Goal: Transaction & Acquisition: Download file/media

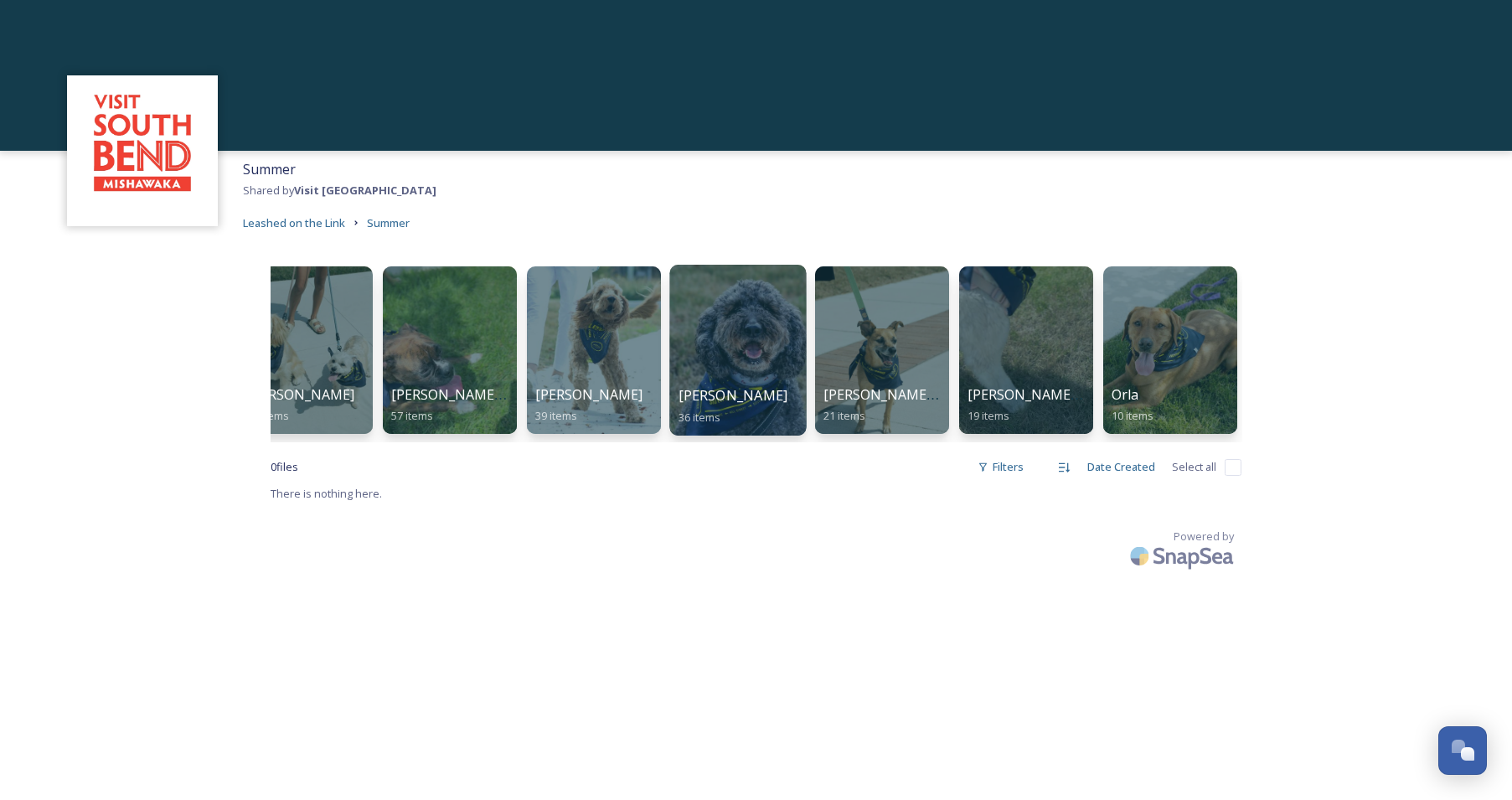
scroll to position [0, 180]
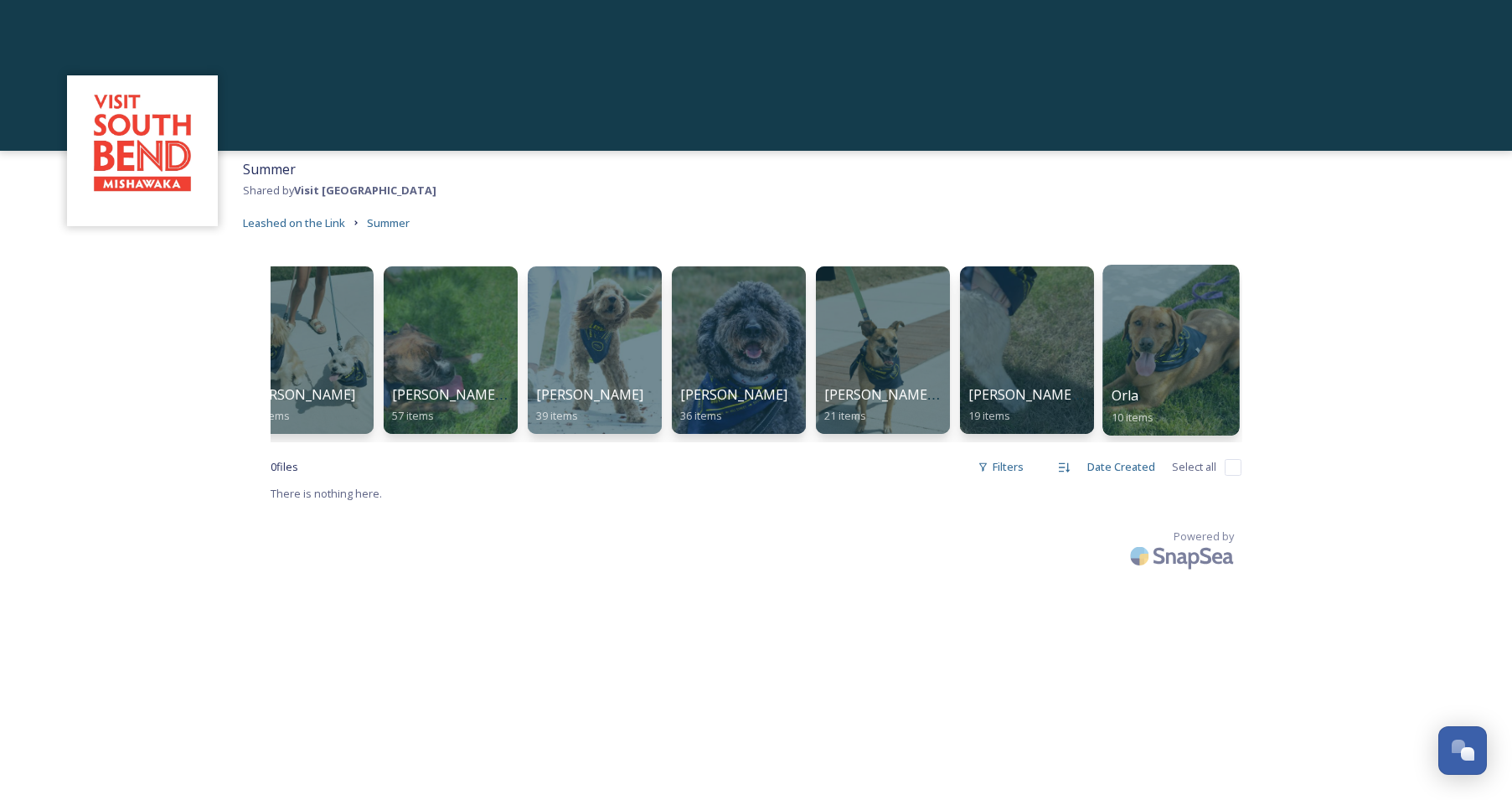
click at [1193, 350] on div at bounding box center [1170, 350] width 137 height 170
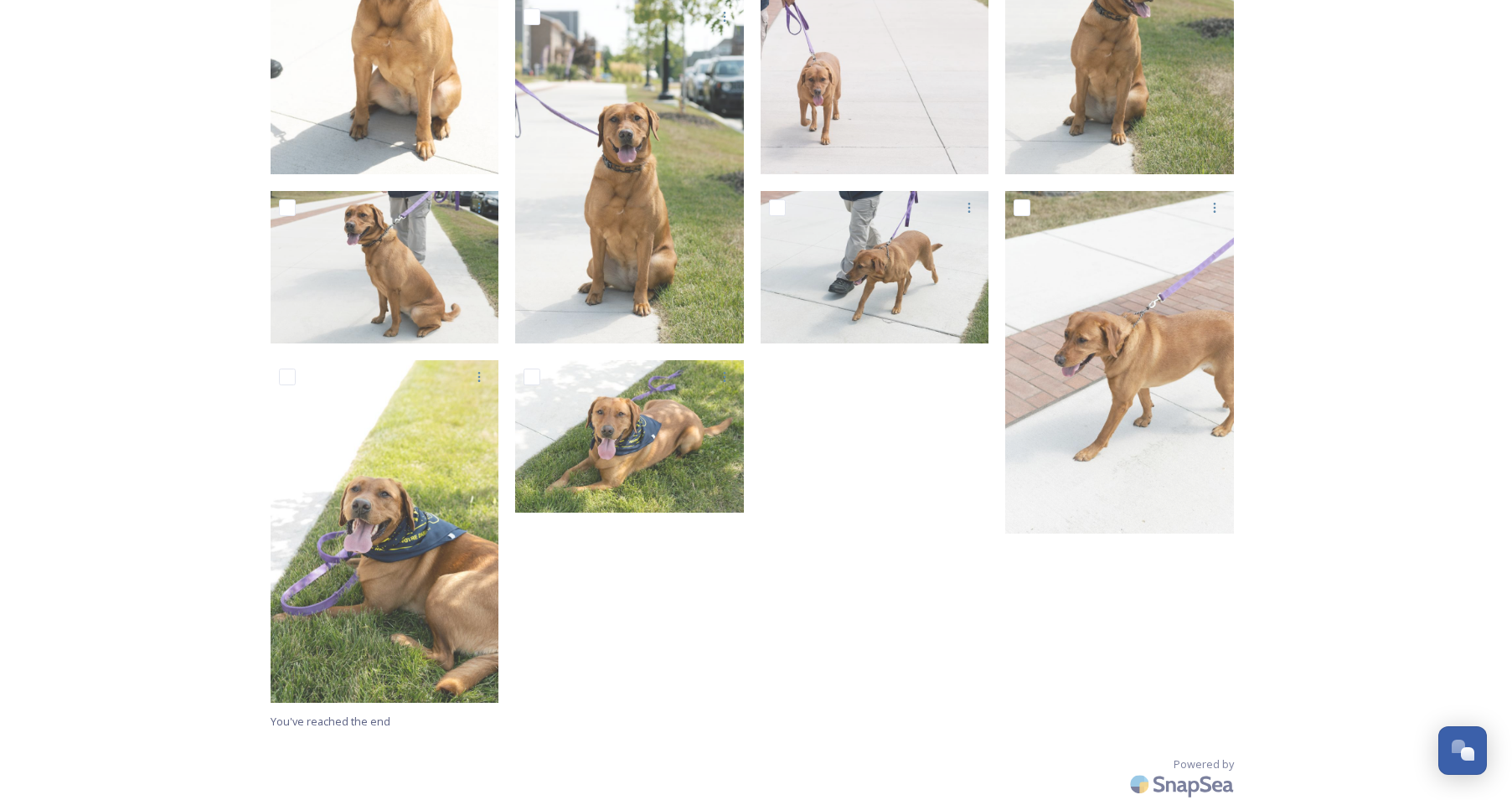
scroll to position [496, 0]
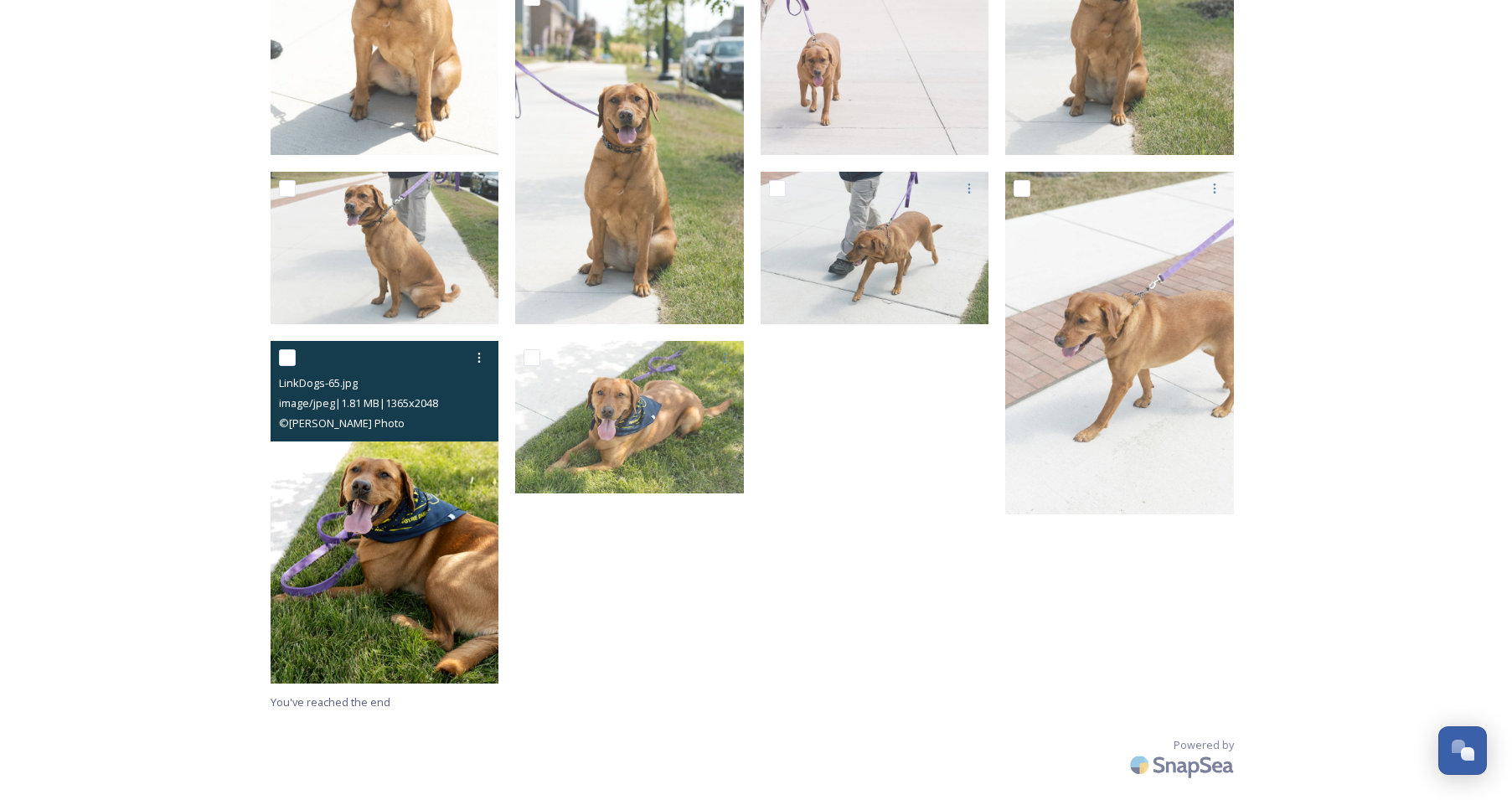
click at [425, 487] on img at bounding box center [385, 512] width 228 height 344
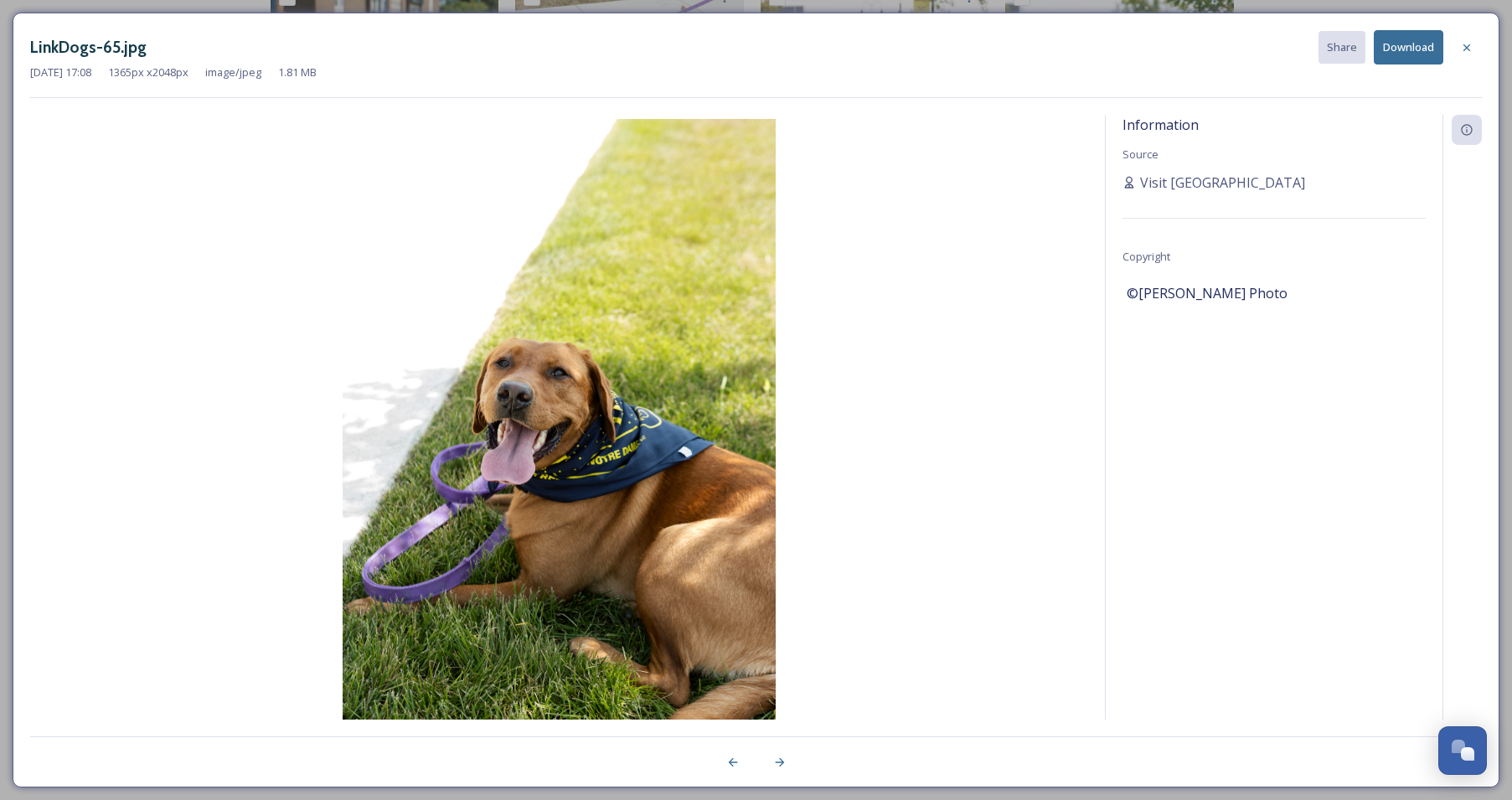
click at [1406, 42] on button "Download" at bounding box center [1408, 47] width 69 height 35
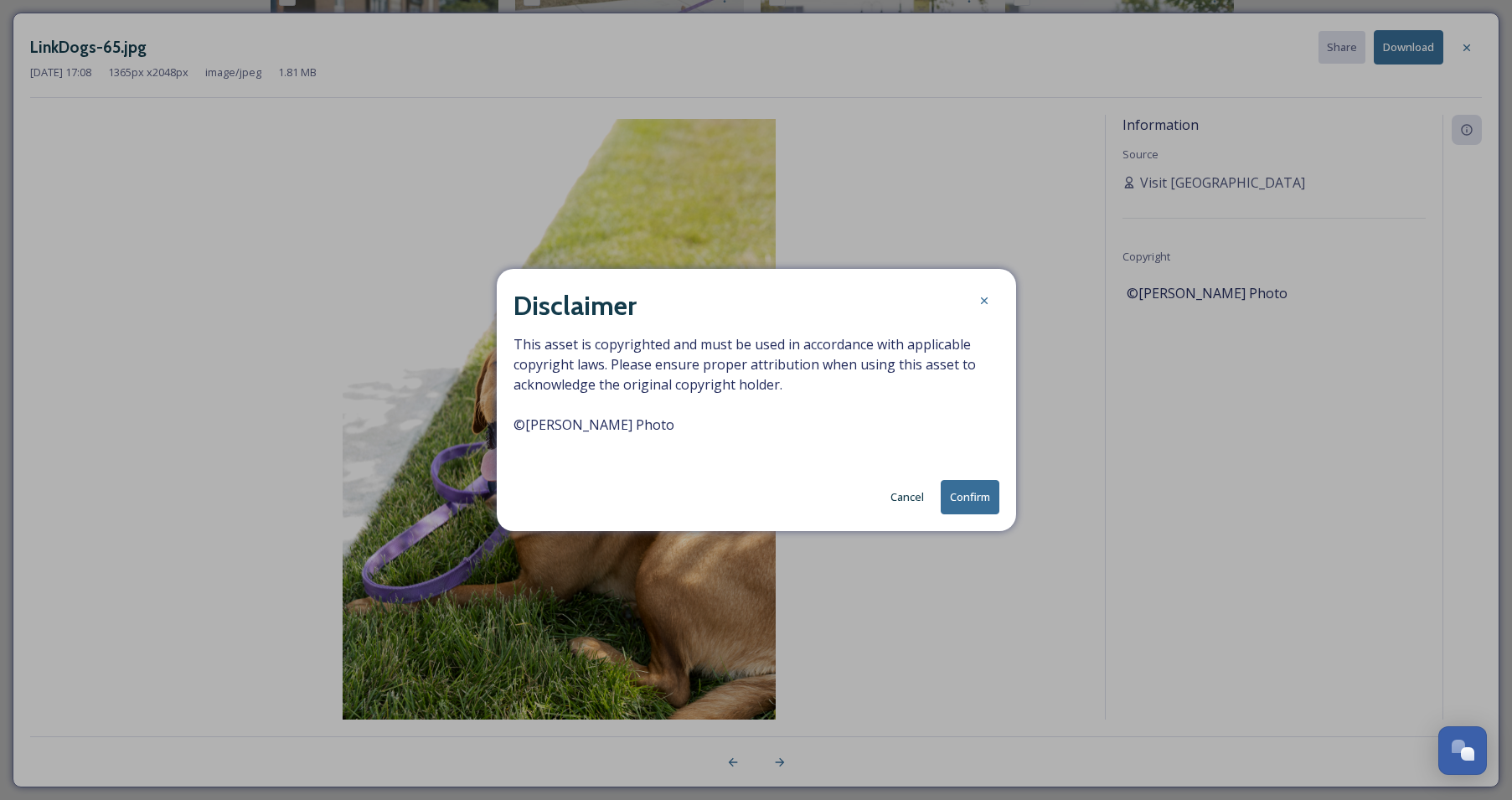
click at [972, 482] on button "Confirm" at bounding box center [970, 497] width 59 height 35
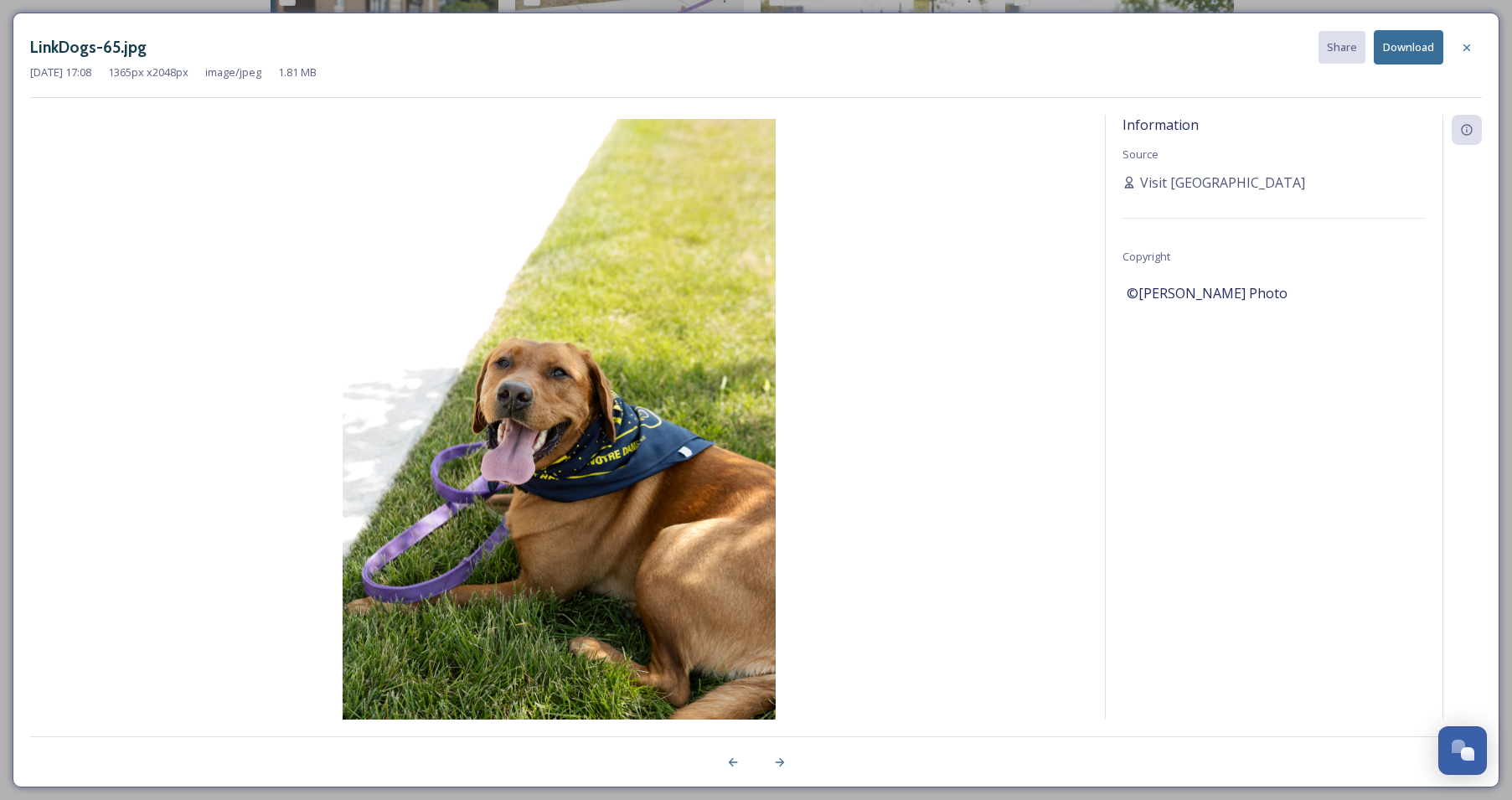
click at [1473, 44] on icon at bounding box center [1466, 48] width 13 height 13
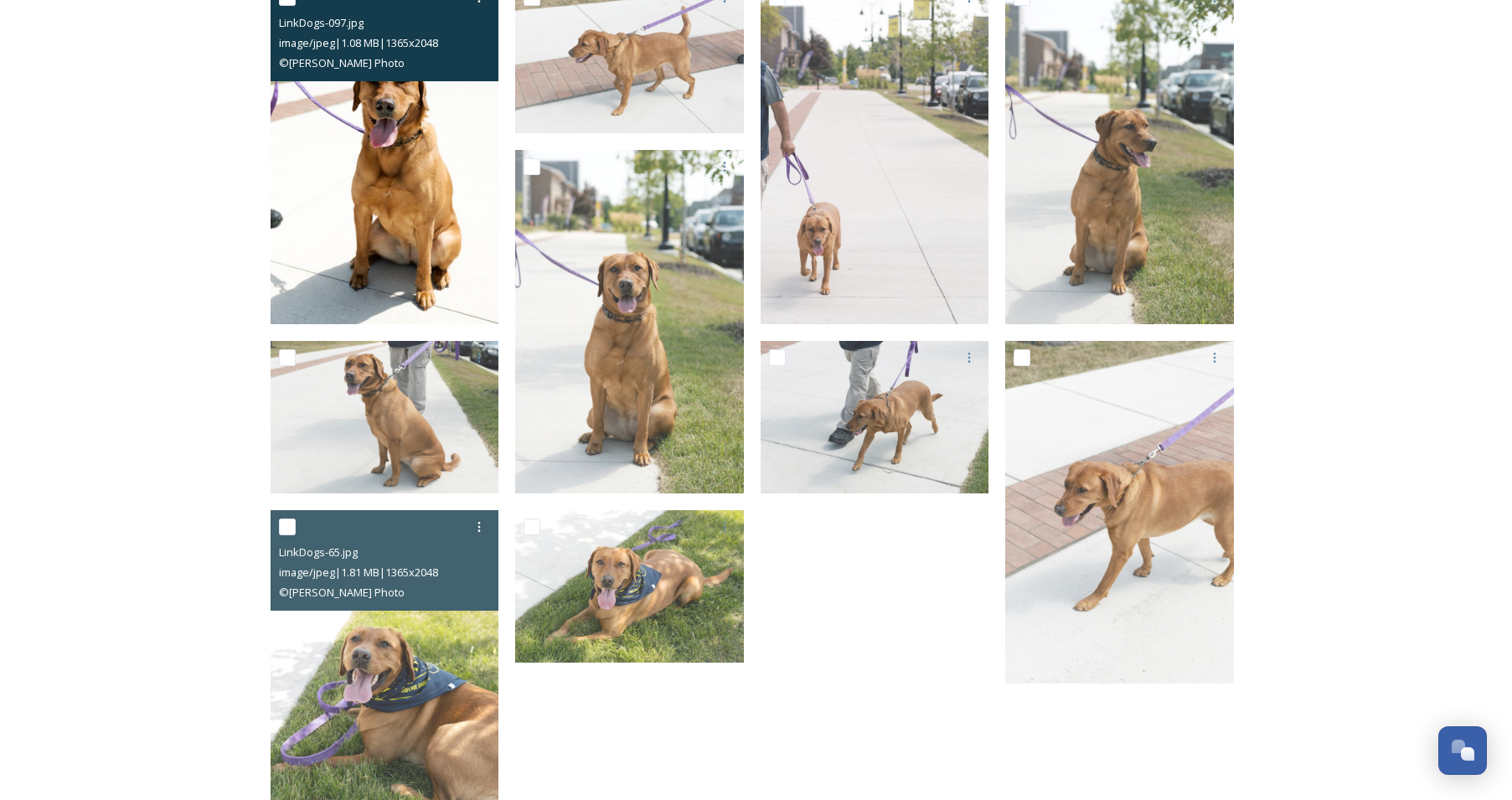
click at [417, 194] on img at bounding box center [385, 152] width 228 height 344
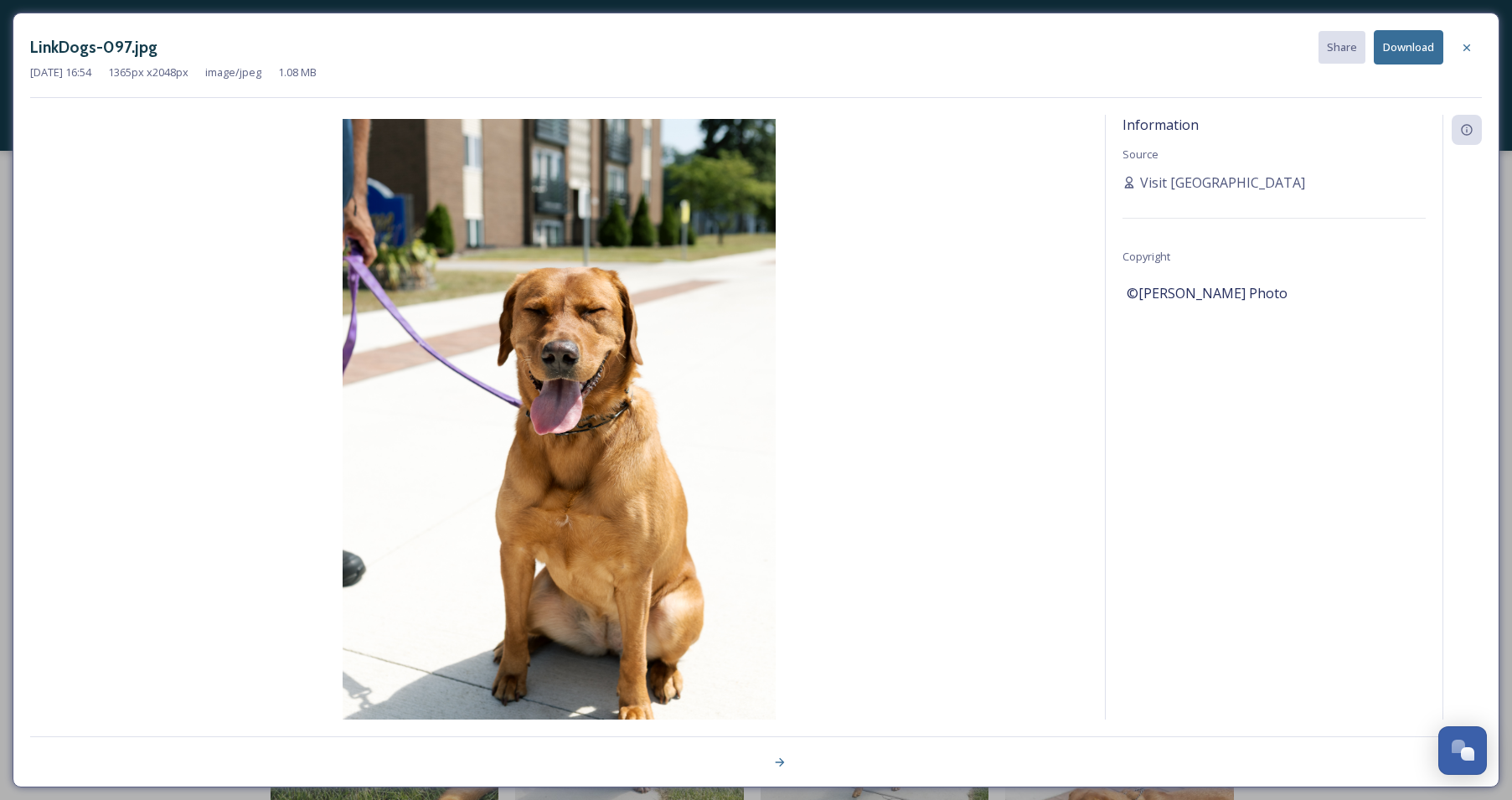
click at [1413, 52] on button "Download" at bounding box center [1408, 47] width 69 height 35
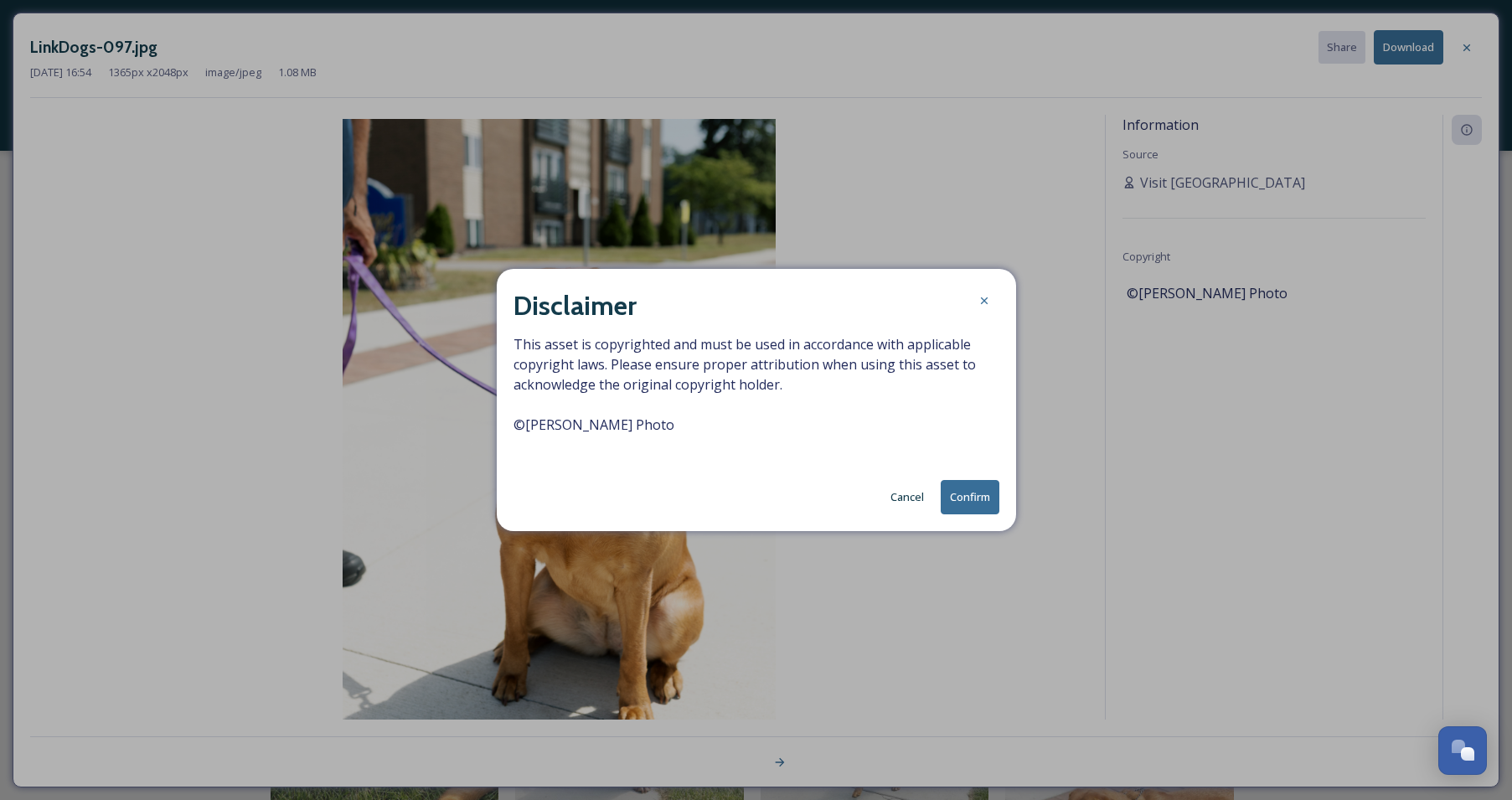
click at [984, 491] on button "Confirm" at bounding box center [970, 497] width 59 height 35
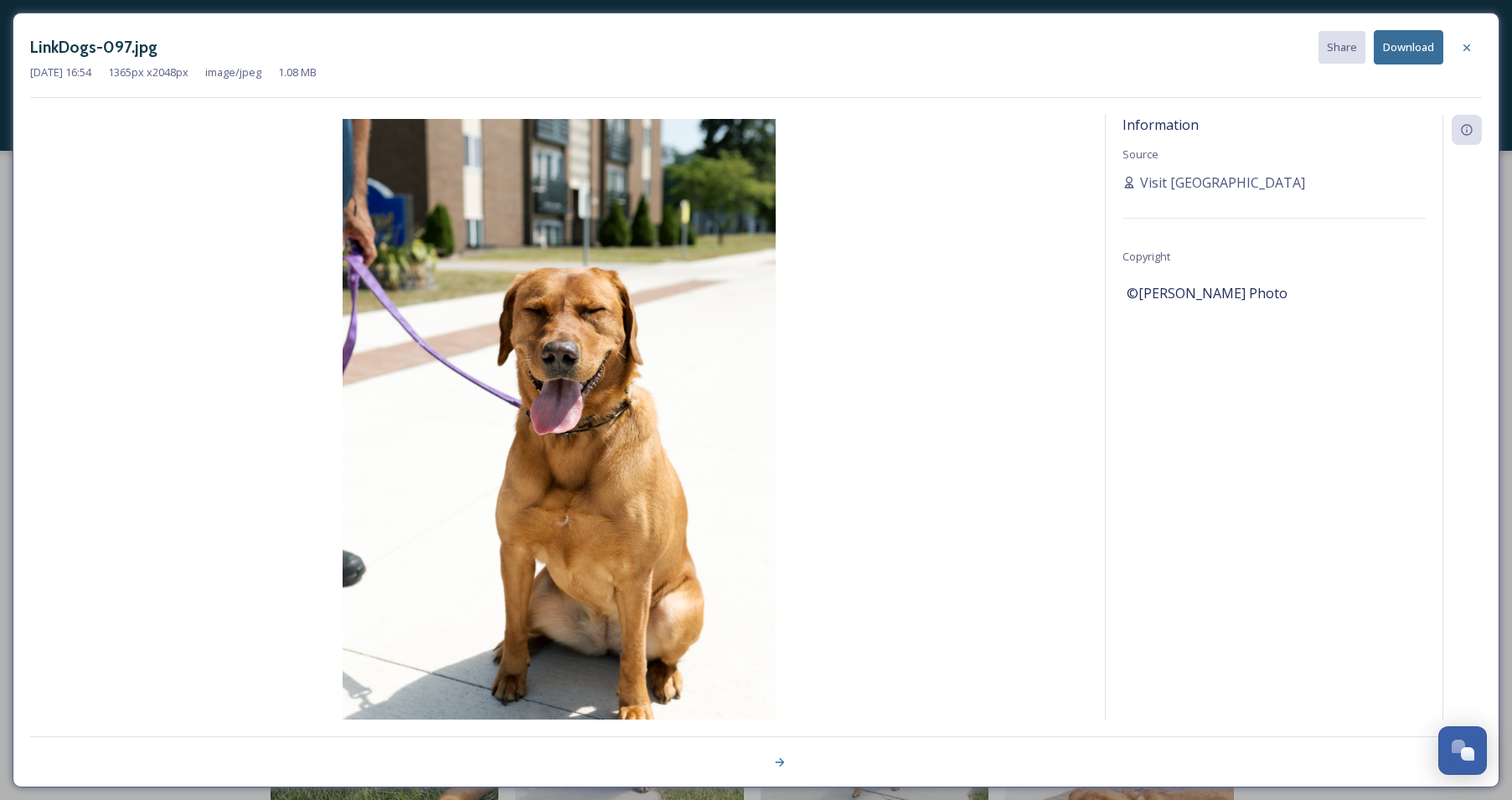
click at [1465, 51] on icon at bounding box center [1466, 48] width 13 height 13
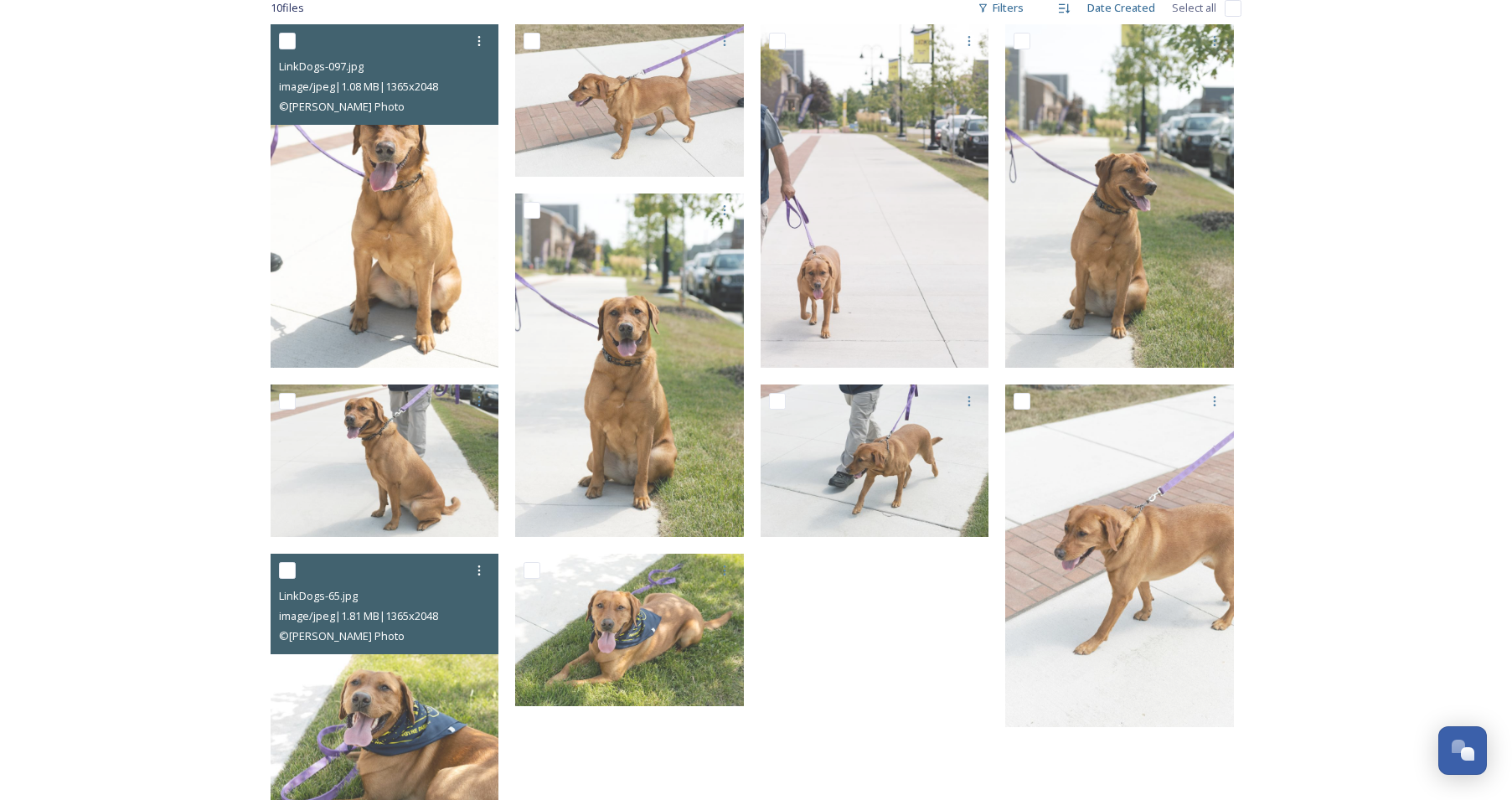
scroll to position [496, 0]
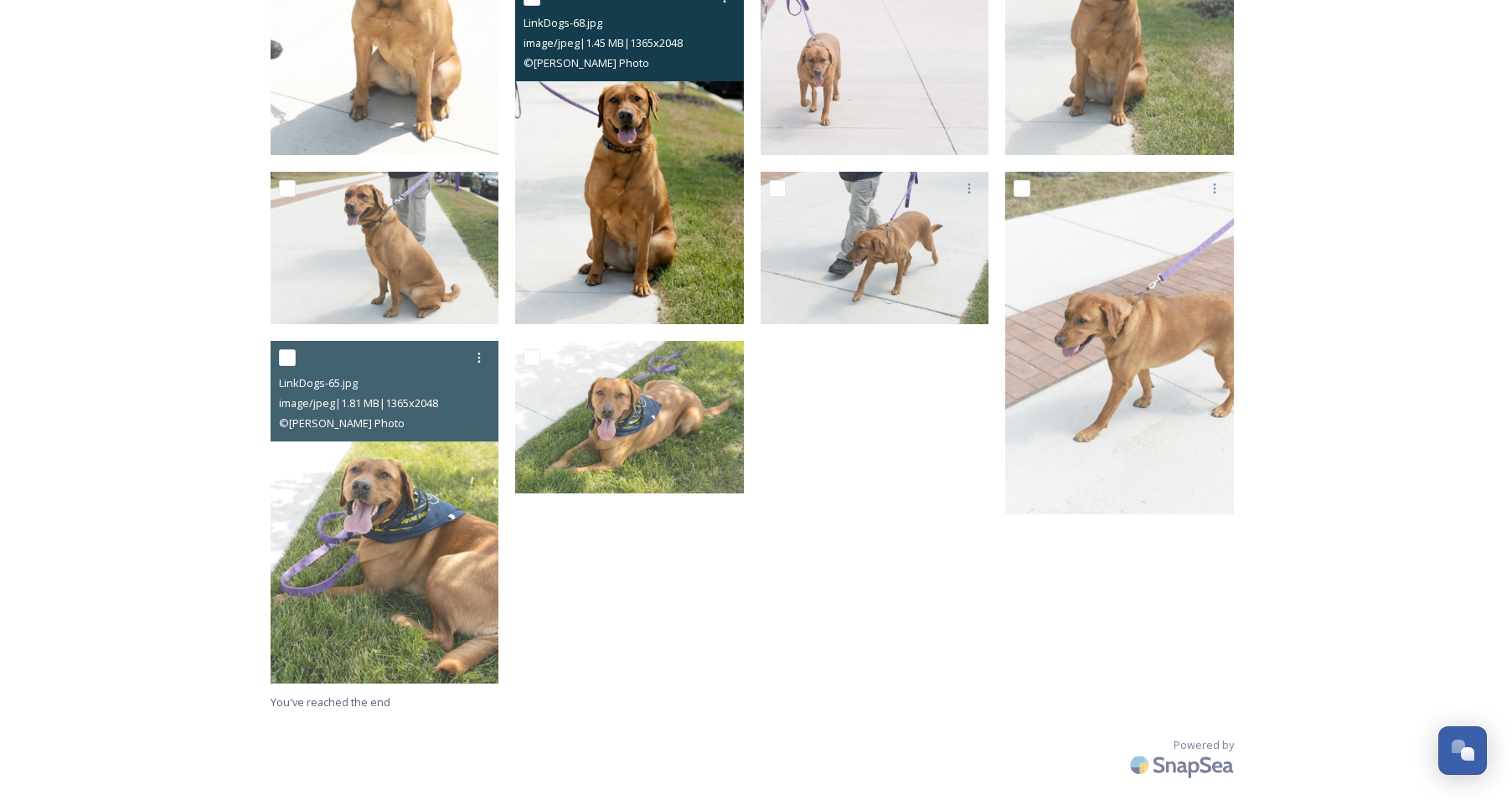
click at [604, 152] on img at bounding box center [629, 152] width 228 height 344
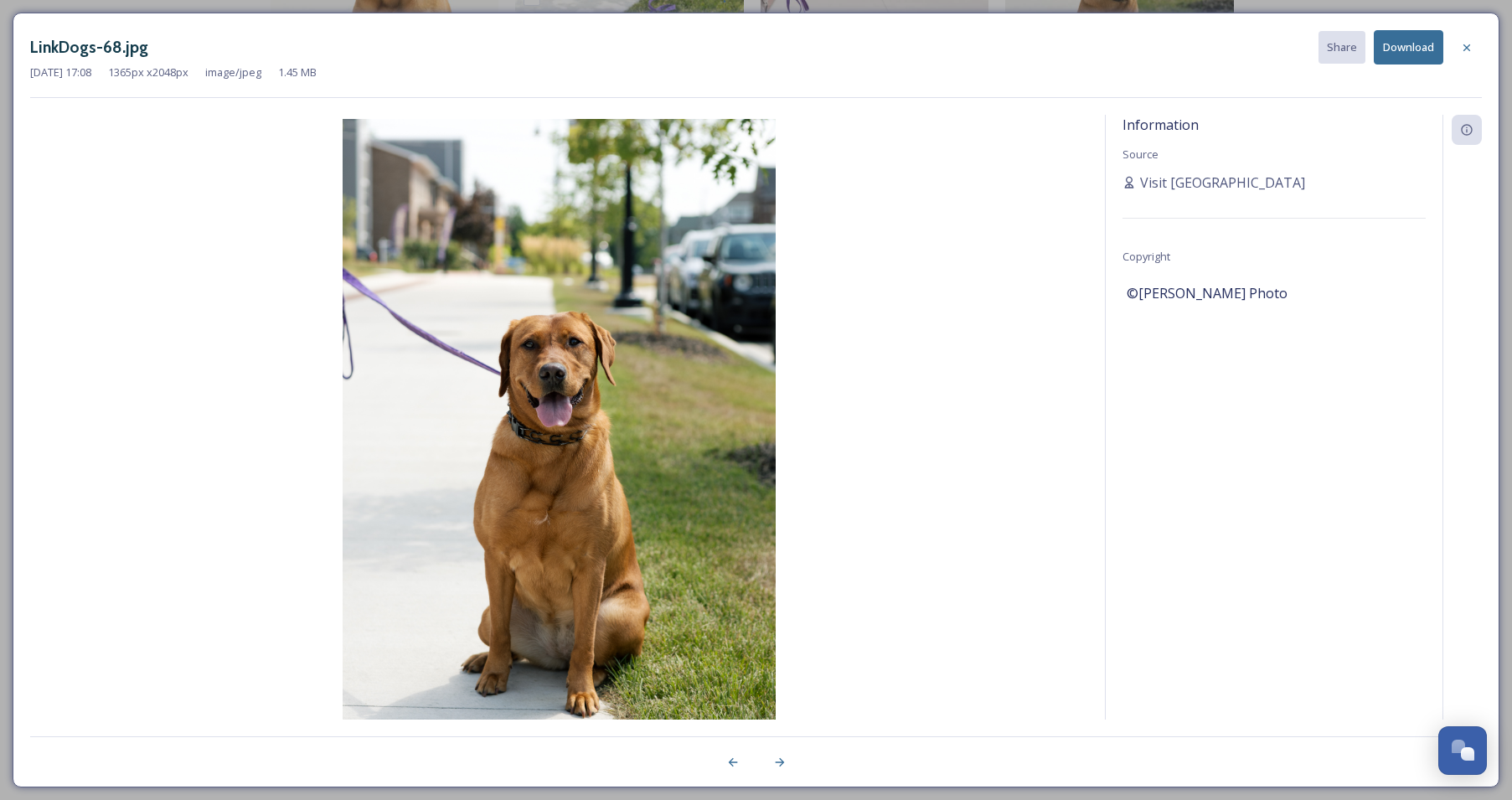
click at [1418, 51] on button "Download" at bounding box center [1408, 47] width 69 height 35
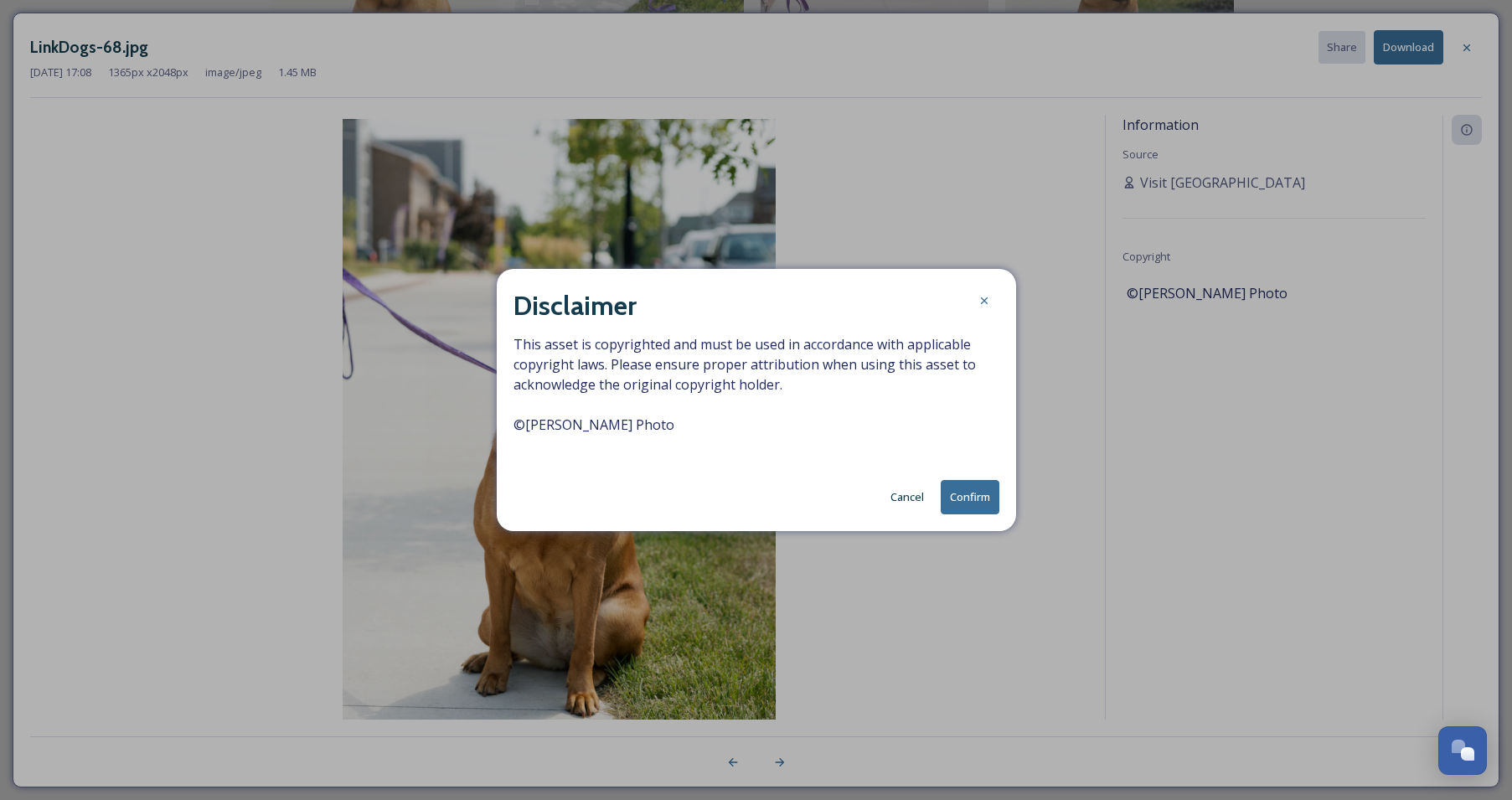
click at [974, 492] on button "Confirm" at bounding box center [970, 497] width 59 height 35
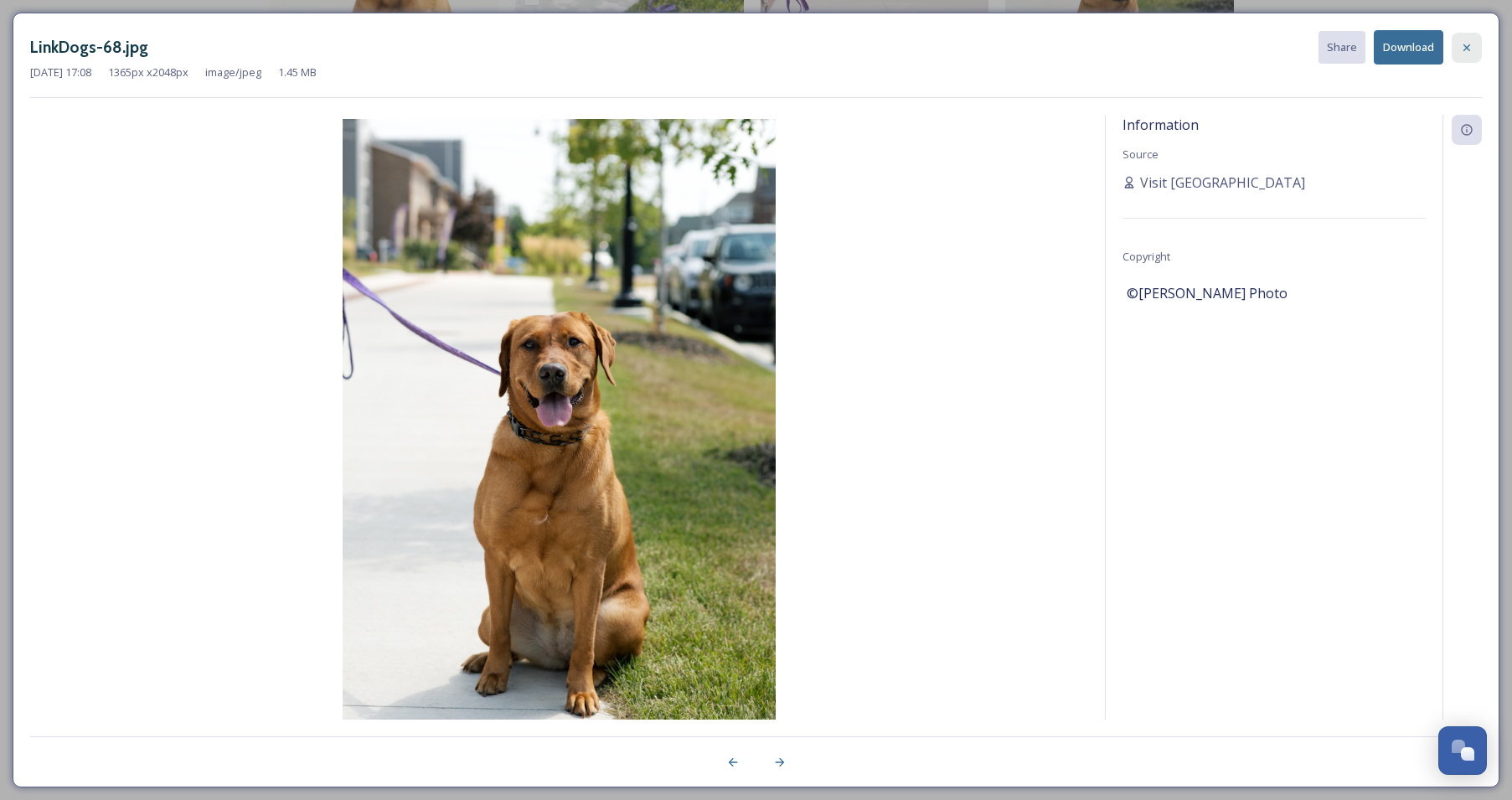
click at [1467, 52] on icon at bounding box center [1466, 48] width 13 height 13
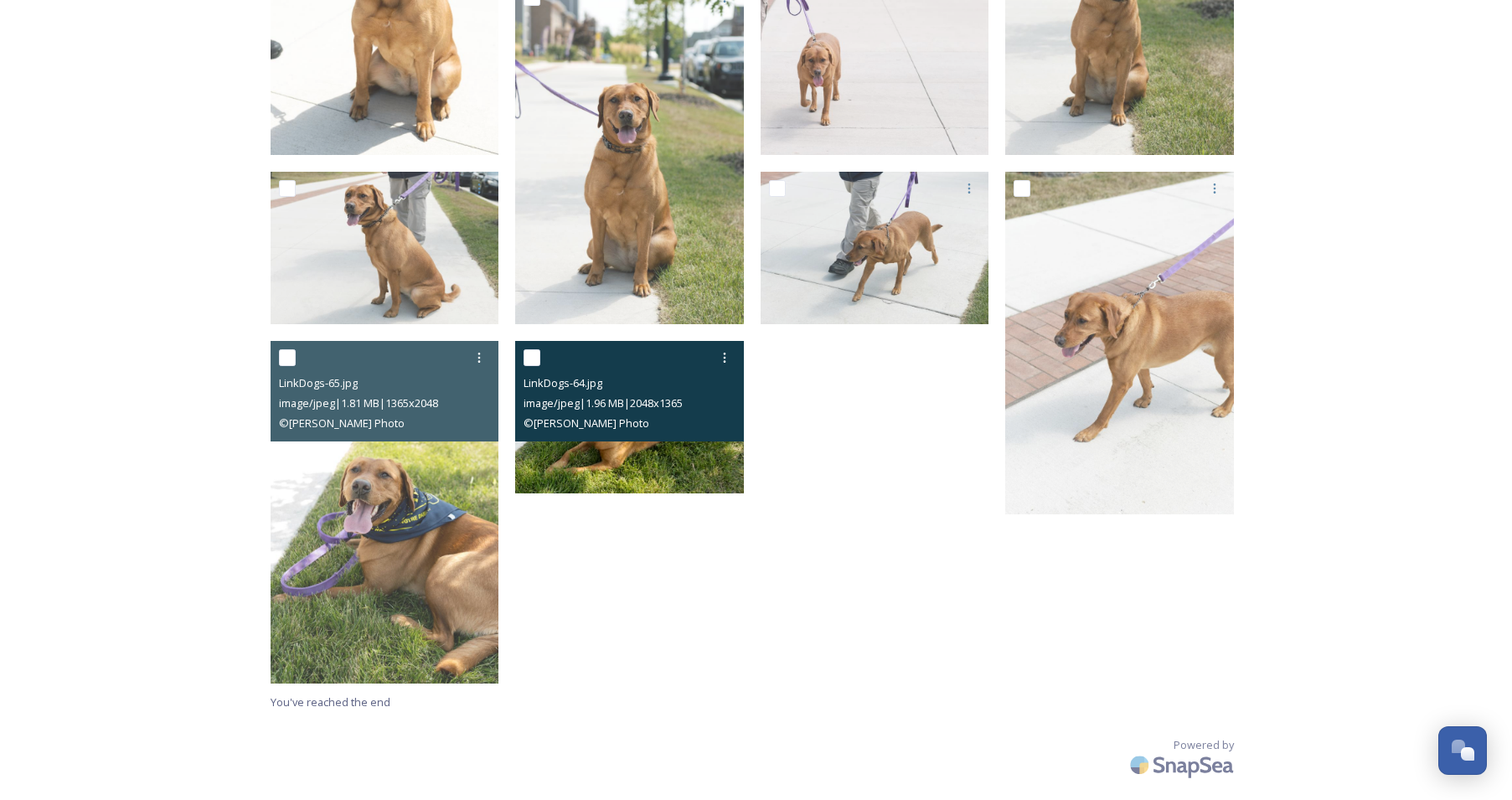
click at [673, 436] on div "LinkDogs-64.jpg image/jpeg | 1.96 MB | 2048 x 1365 © [PERSON_NAME] Photo" at bounding box center [629, 391] width 228 height 100
click at [683, 456] on img at bounding box center [629, 417] width 228 height 153
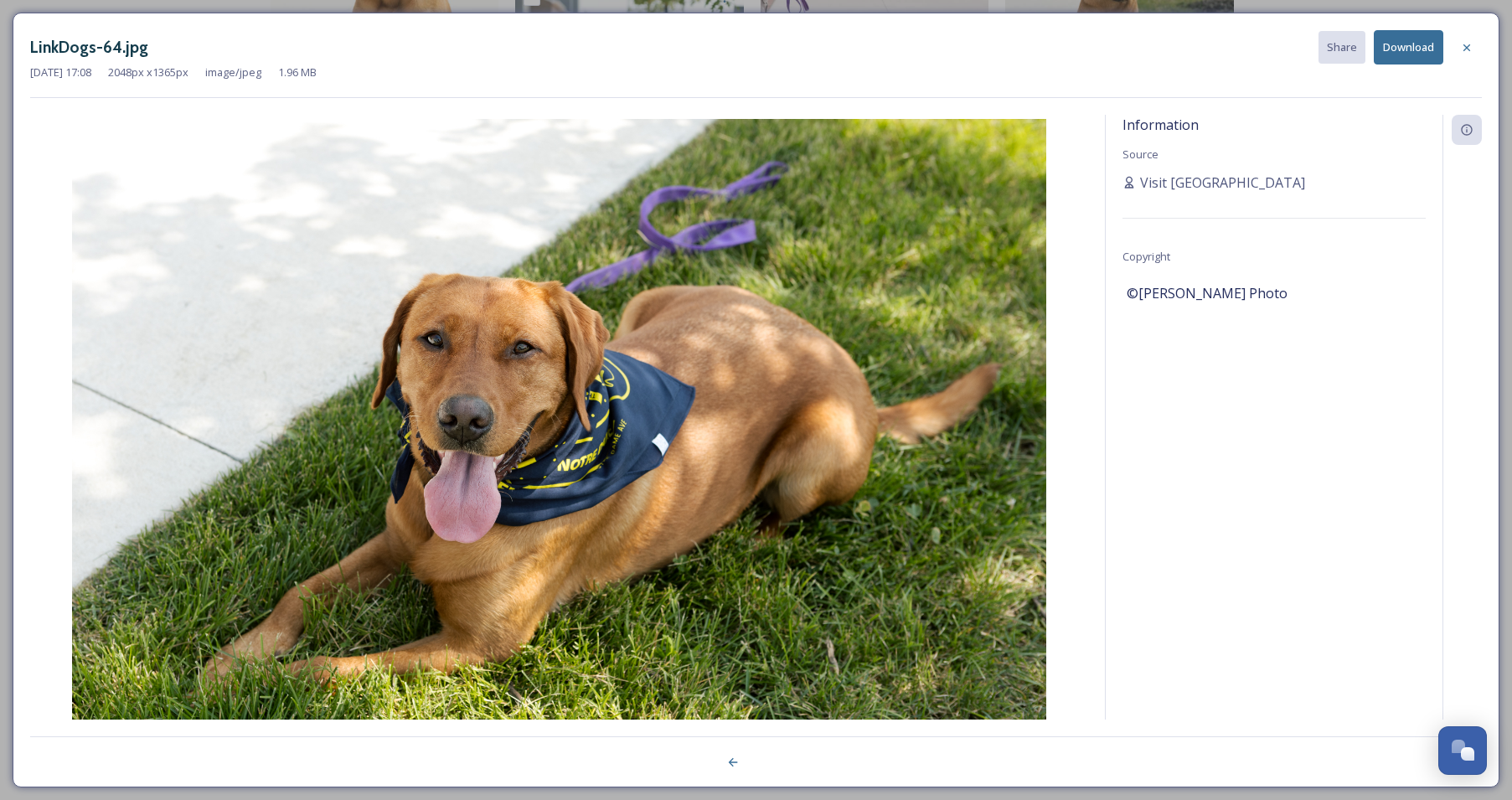
click at [1413, 49] on button "Download" at bounding box center [1408, 47] width 69 height 35
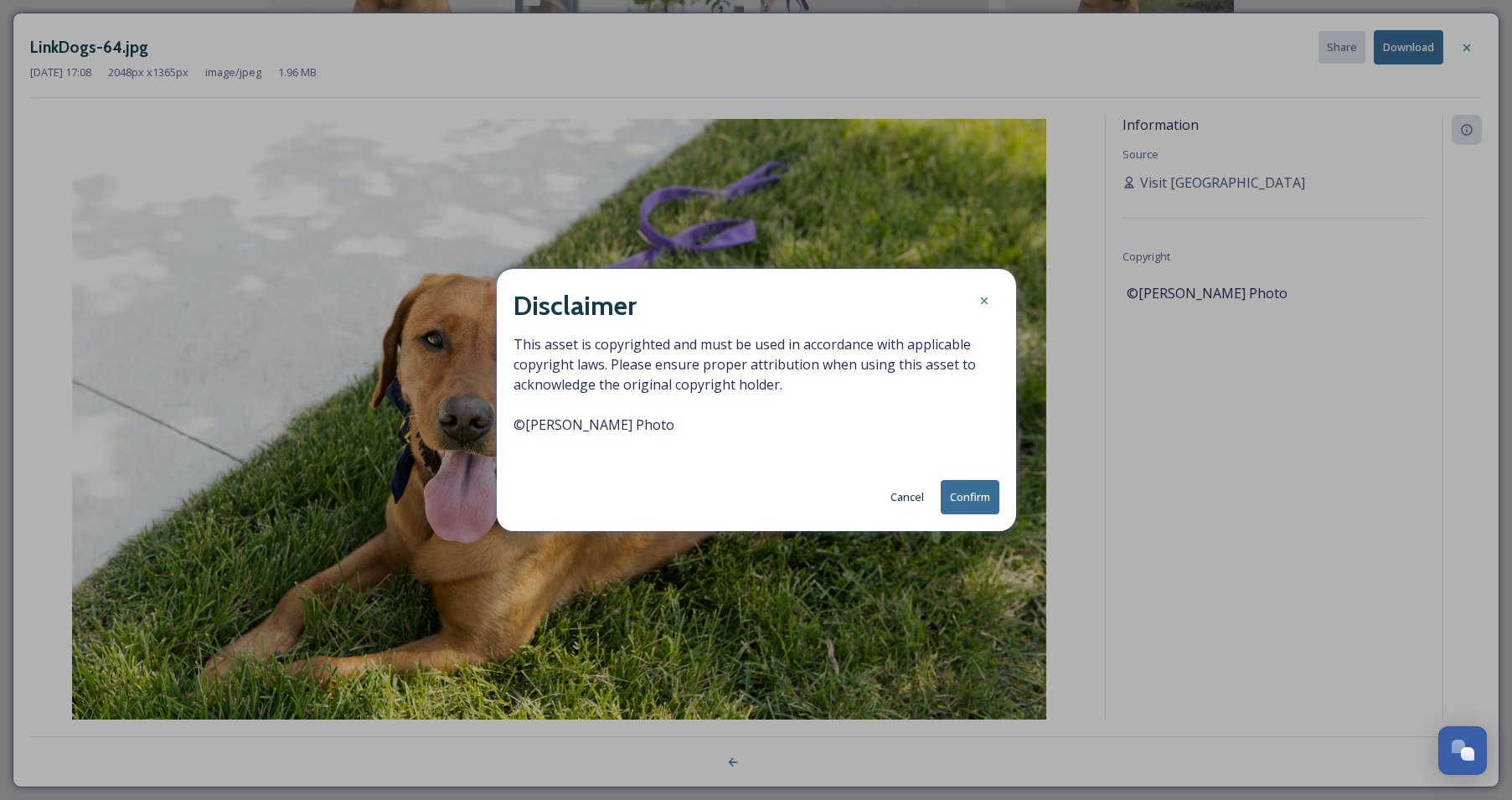
click at [973, 491] on button "Confirm" at bounding box center [970, 497] width 59 height 35
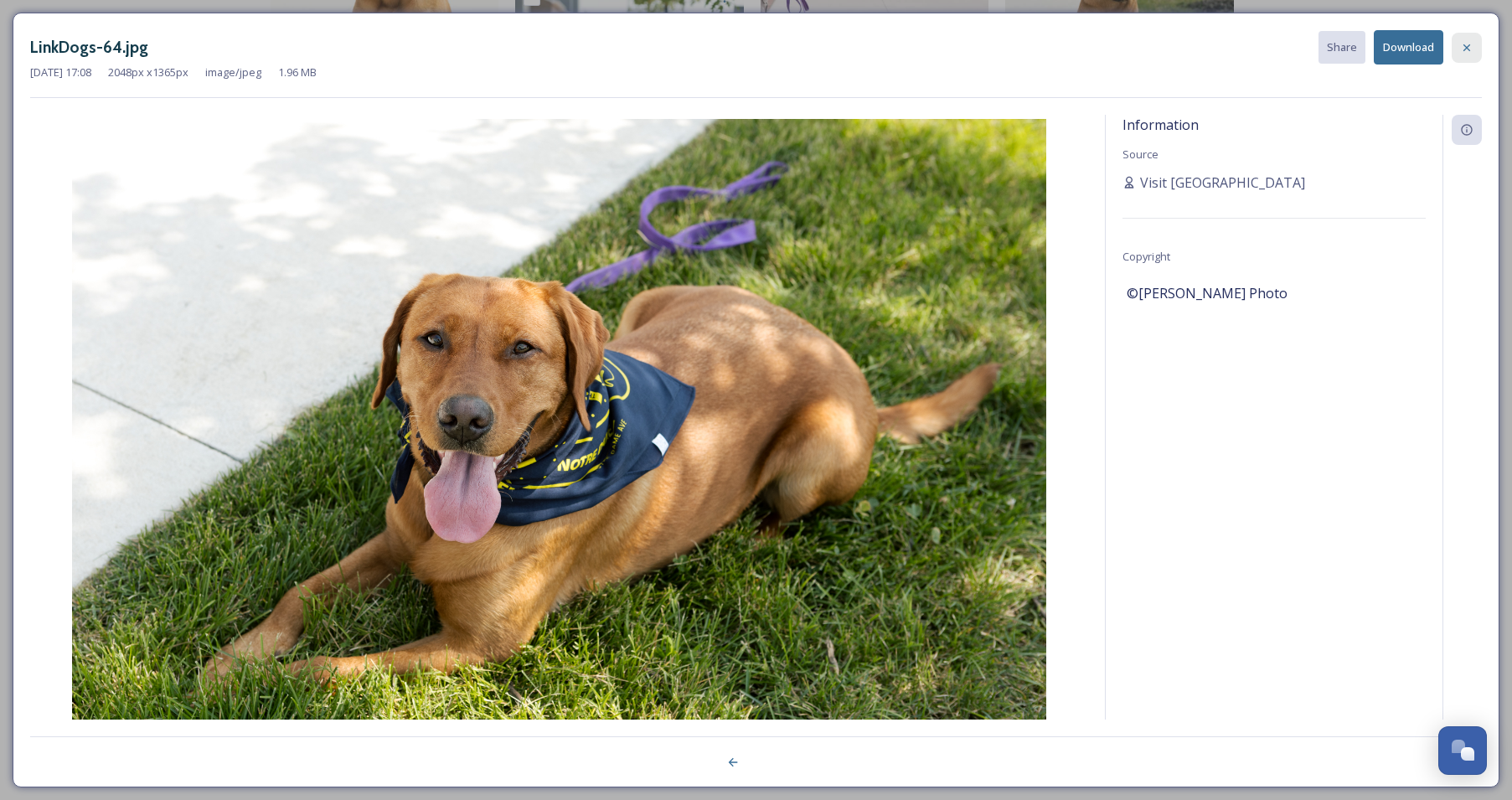
click at [1468, 43] on icon at bounding box center [1466, 48] width 13 height 13
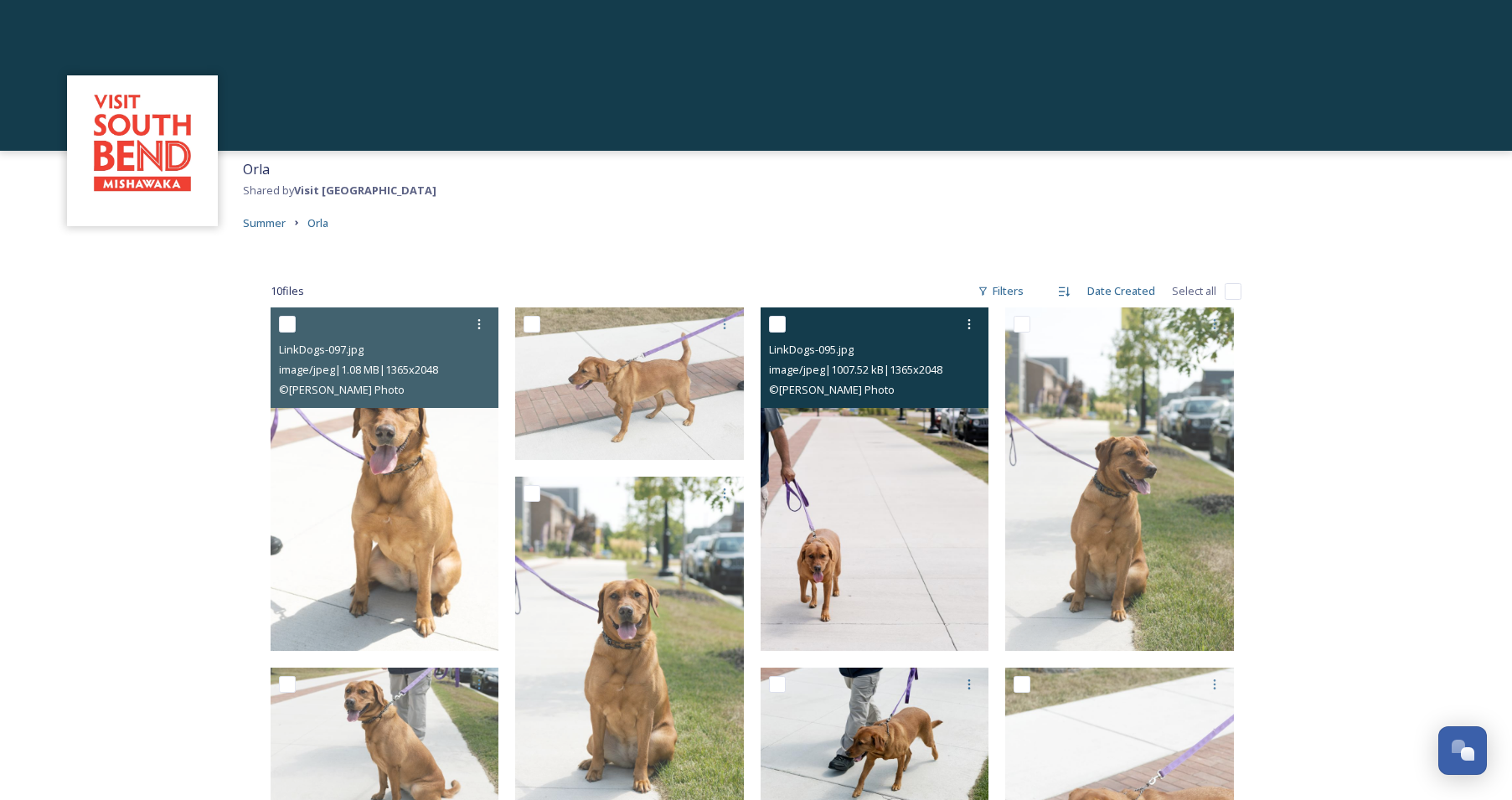
click at [877, 471] on img at bounding box center [874, 479] width 228 height 344
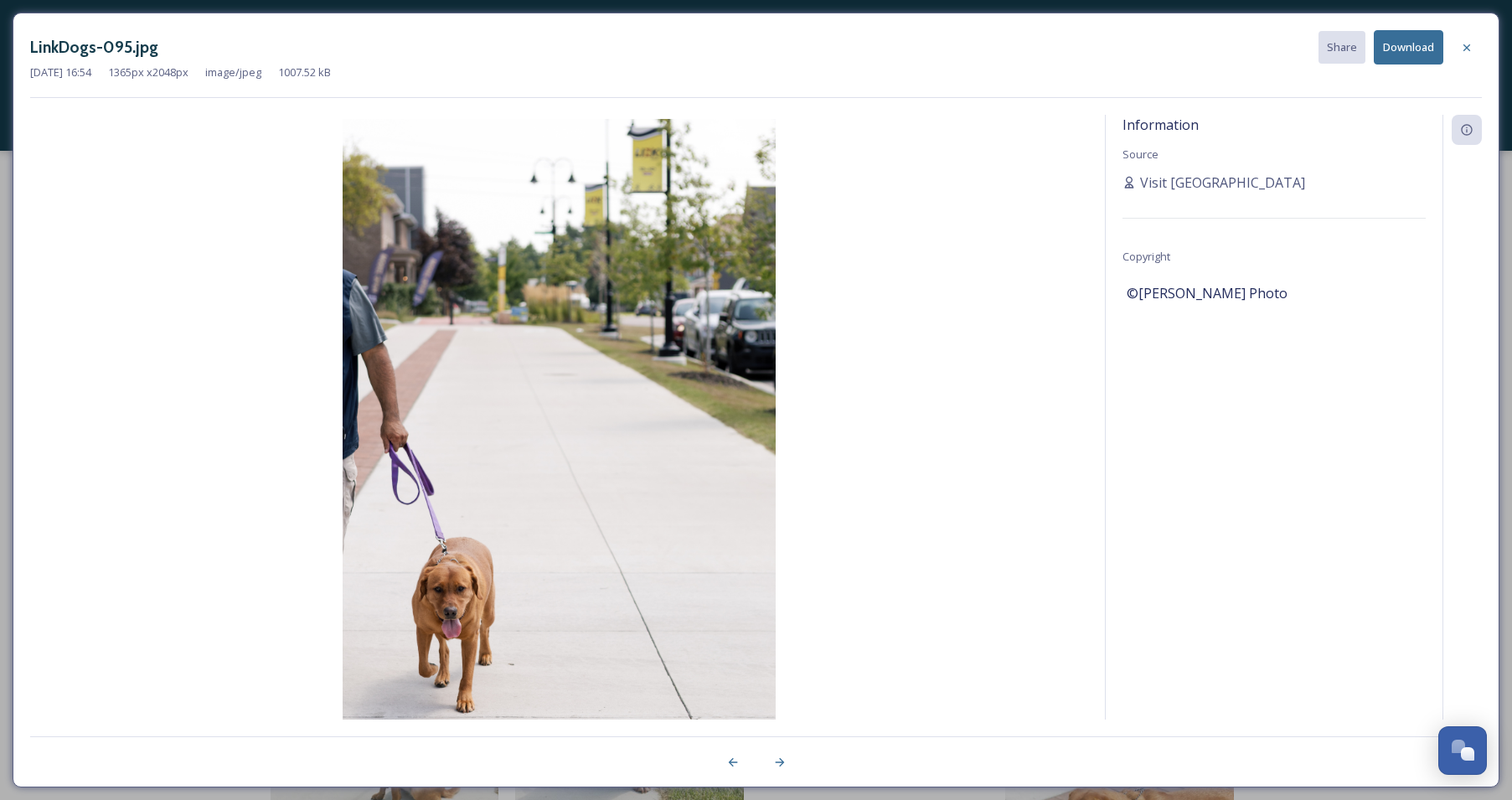
click at [1405, 52] on button "Download" at bounding box center [1408, 47] width 69 height 35
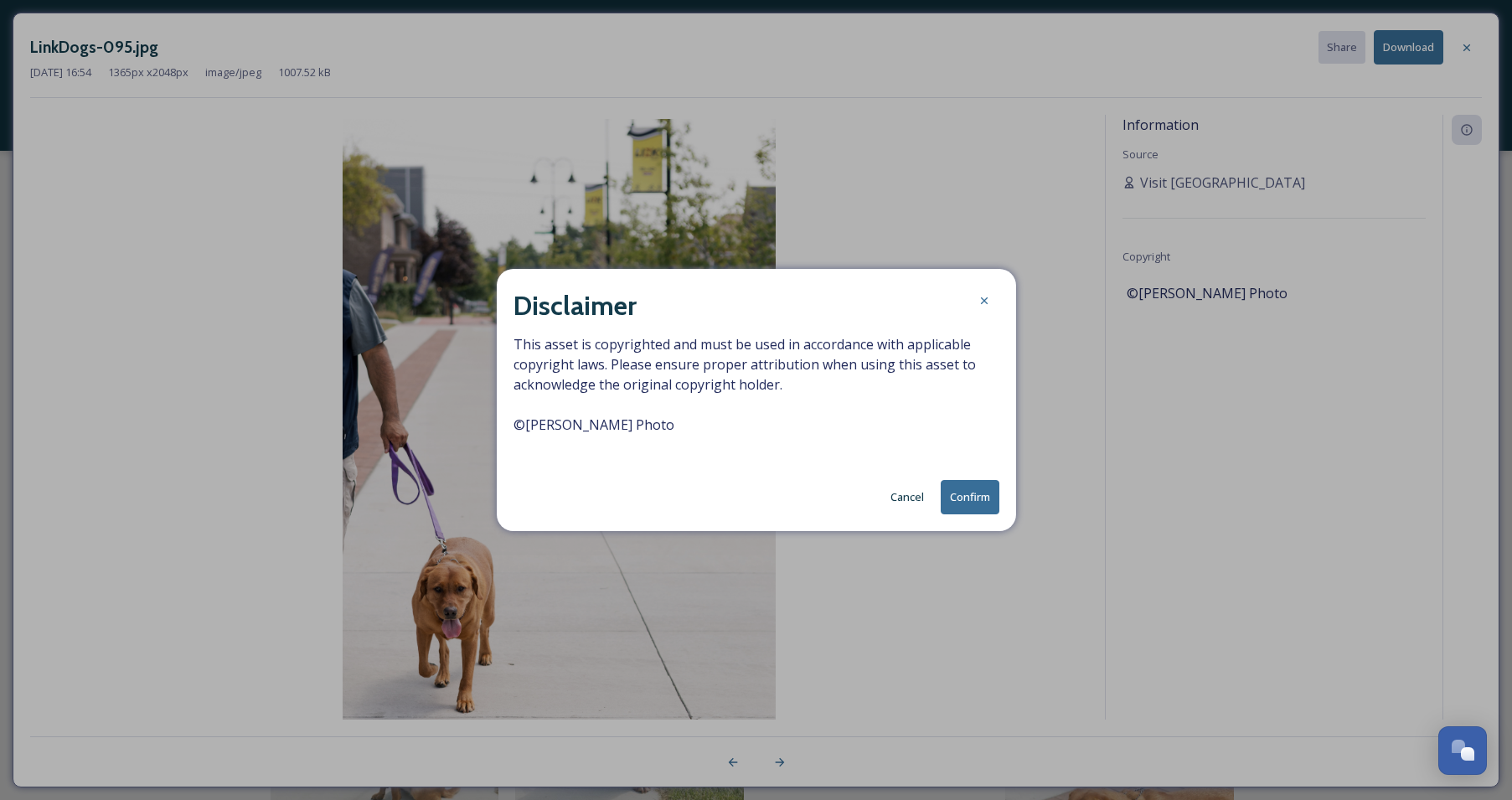
click at [980, 494] on button "Confirm" at bounding box center [970, 497] width 59 height 35
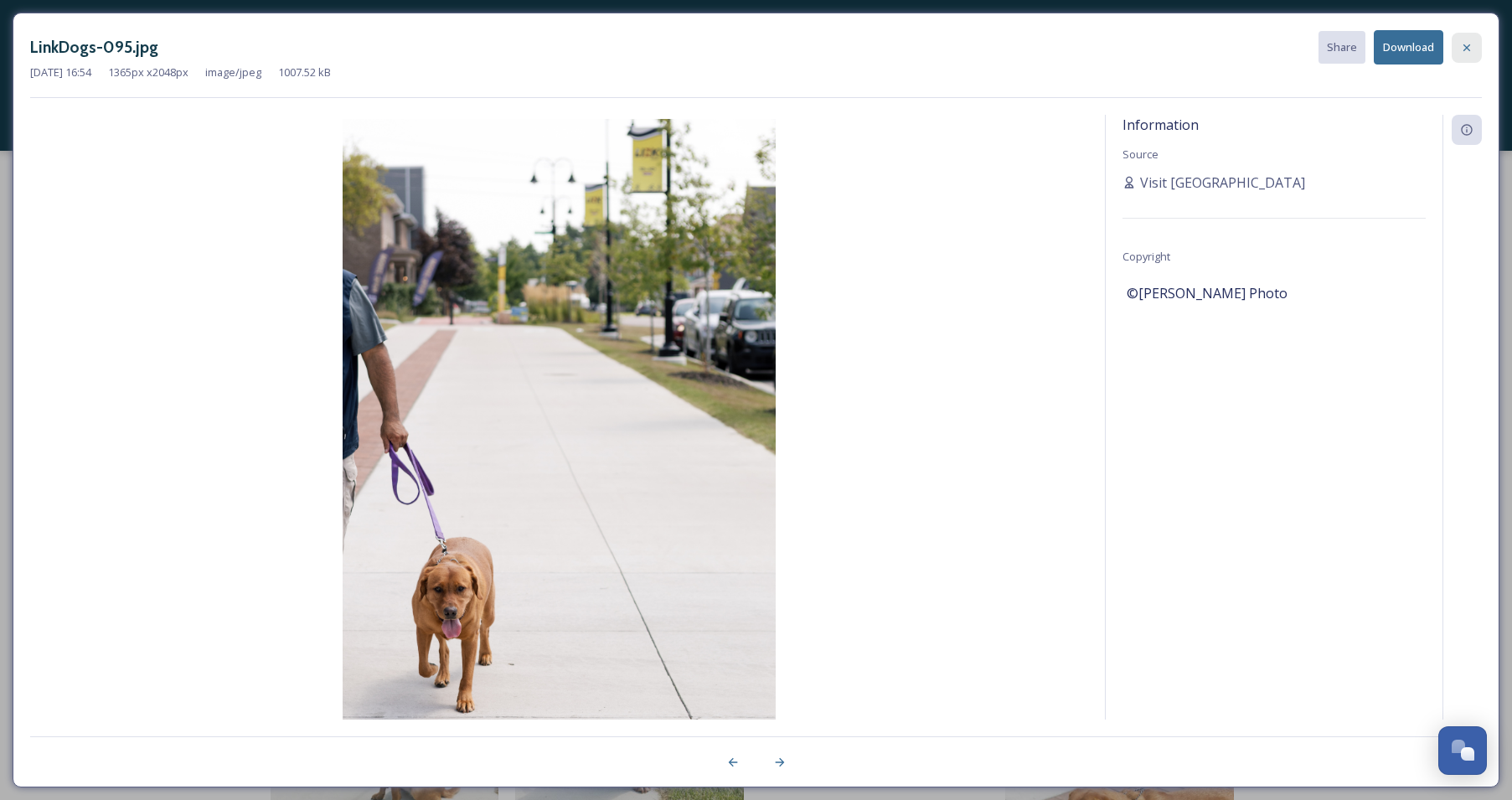
click at [1470, 50] on icon at bounding box center [1466, 48] width 13 height 13
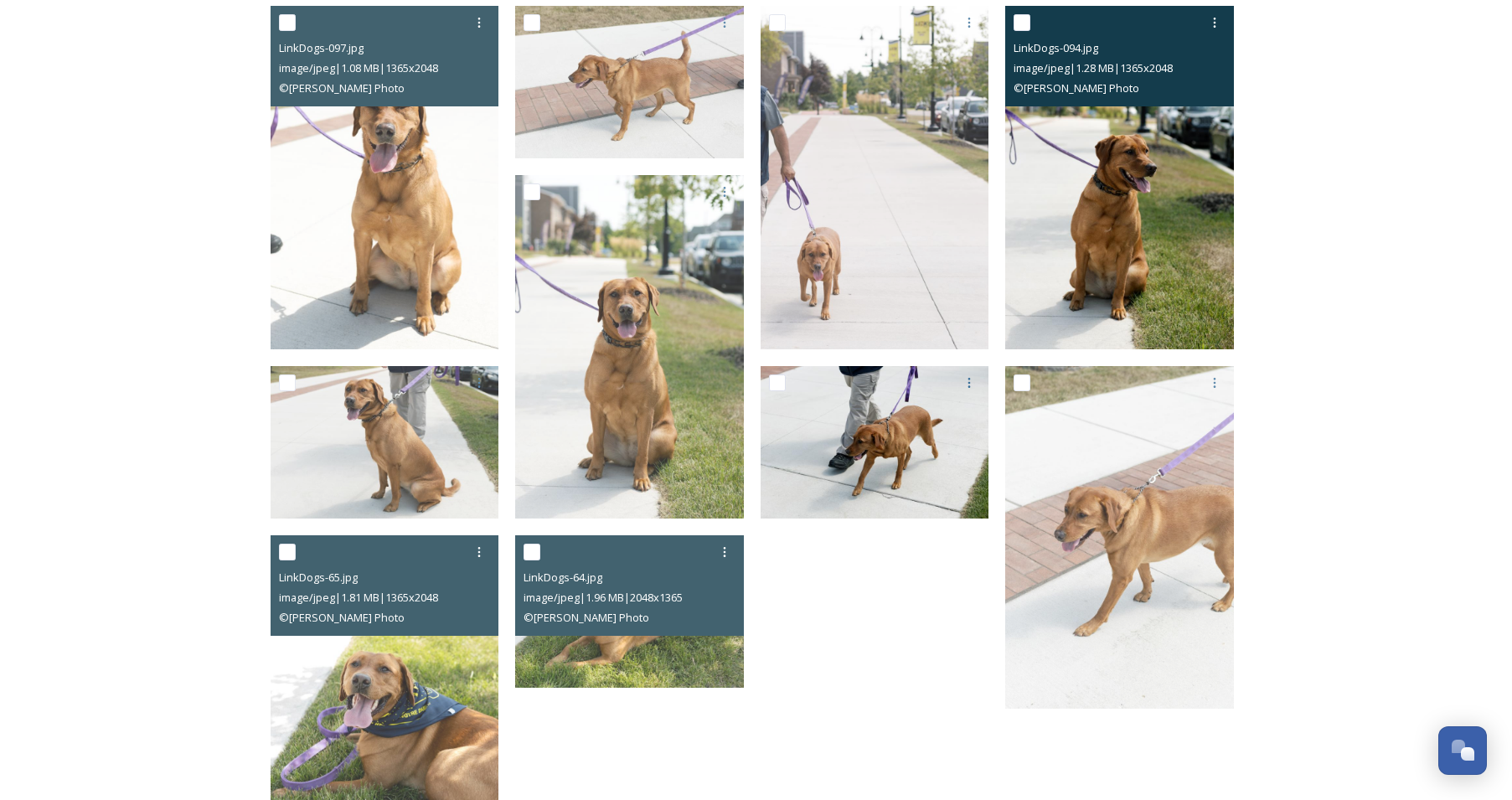
scroll to position [301, 0]
click at [1139, 233] on img at bounding box center [1119, 178] width 228 height 344
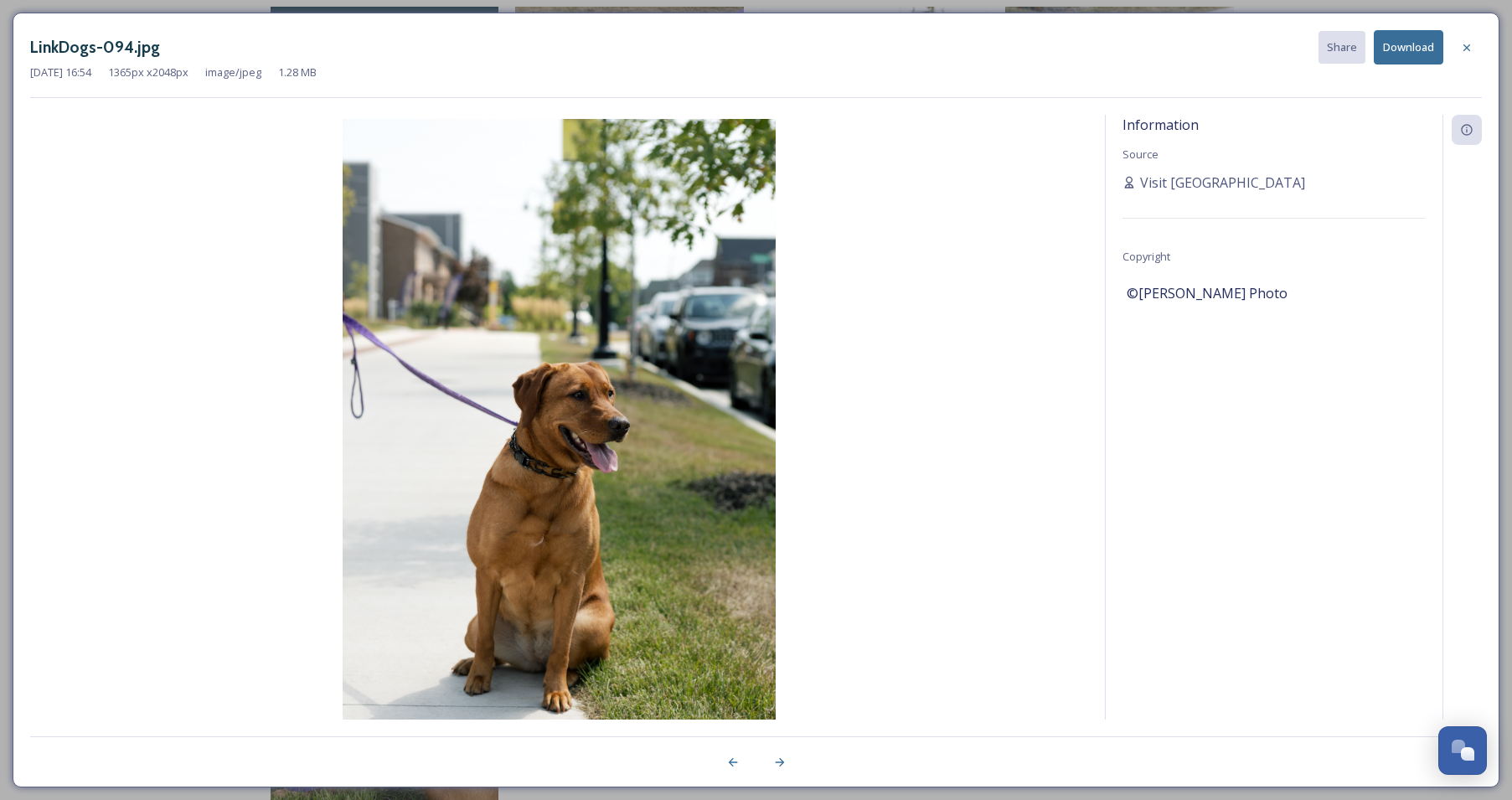
click at [1410, 49] on button "Download" at bounding box center [1408, 47] width 69 height 35
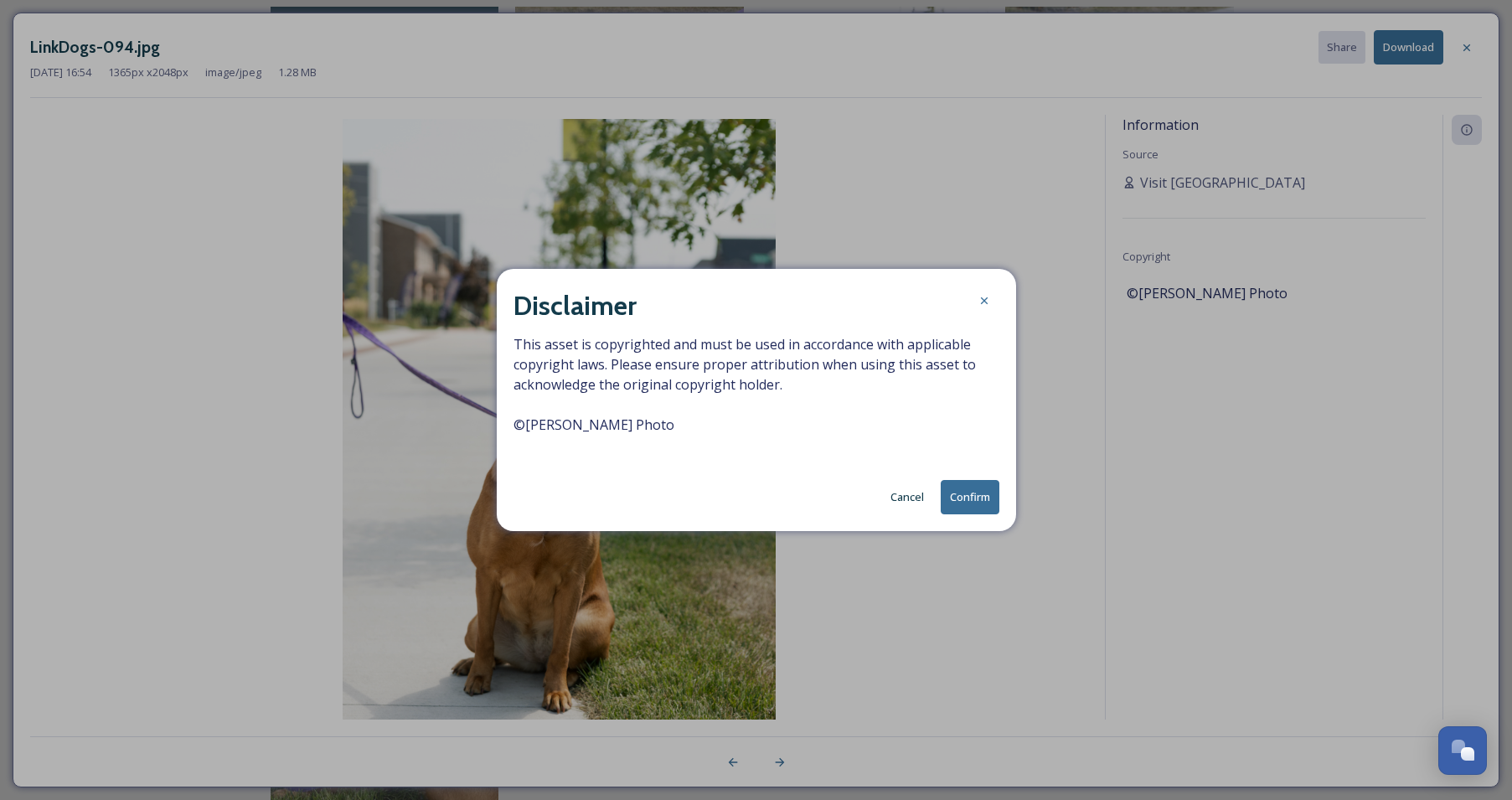
click at [958, 511] on button "Confirm" at bounding box center [970, 497] width 59 height 35
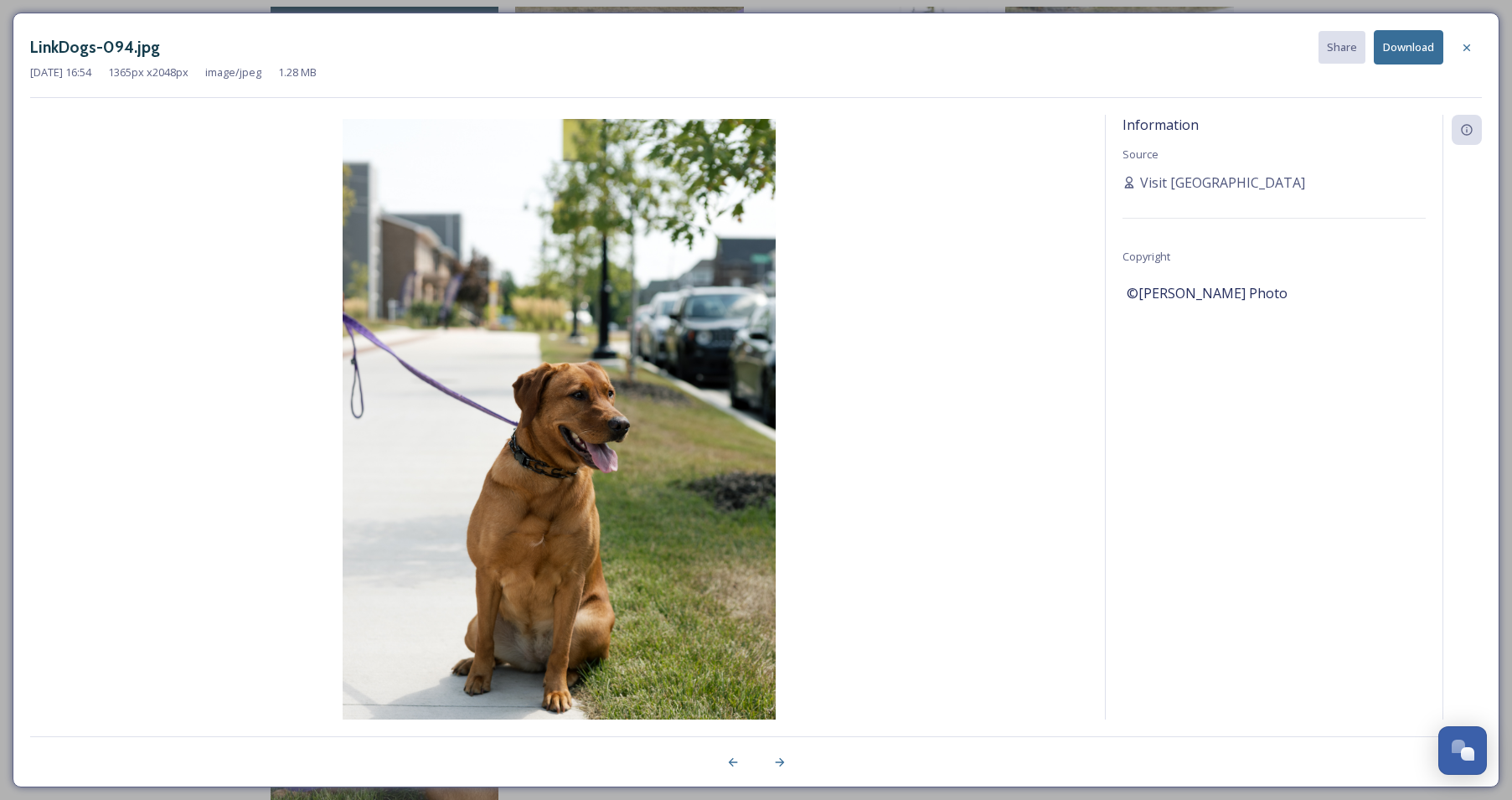
scroll to position [496, 0]
click at [1462, 44] on icon at bounding box center [1466, 48] width 13 height 13
